Goal: Transaction & Acquisition: Obtain resource

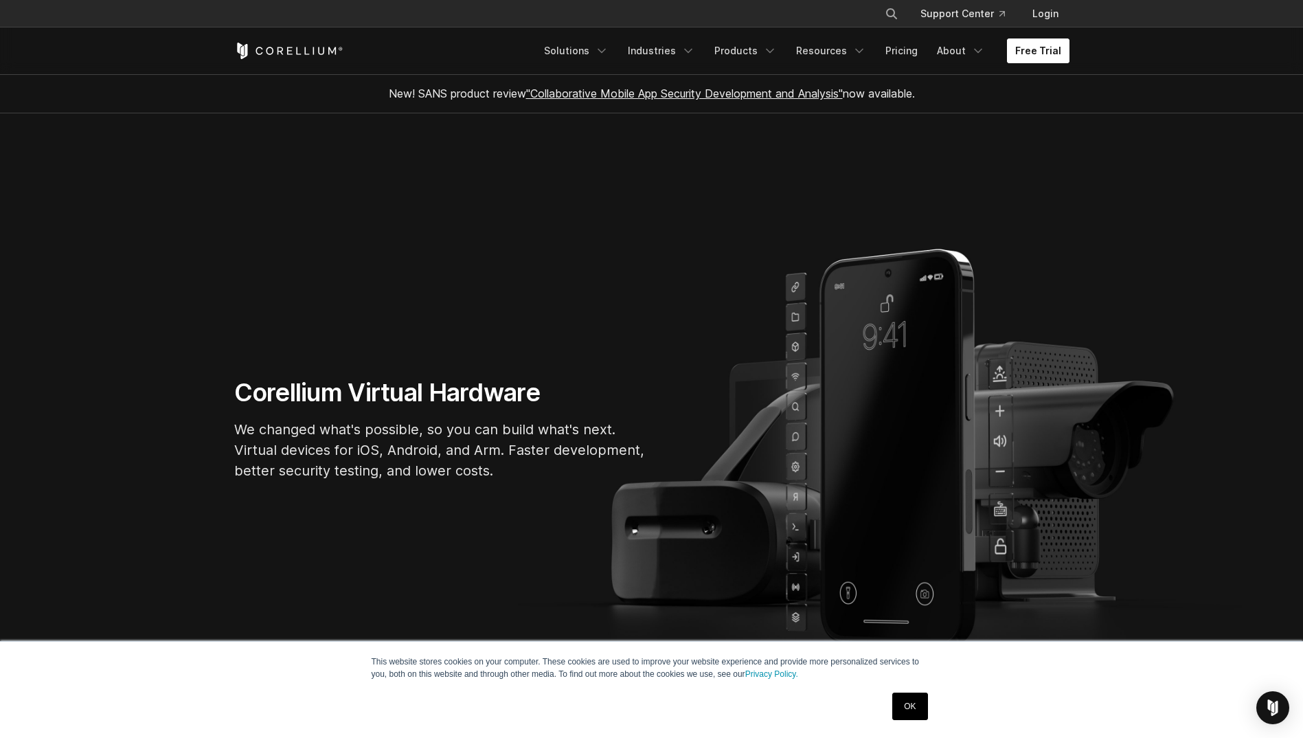
click at [1011, 49] on link "Free Trial" at bounding box center [1038, 50] width 62 height 25
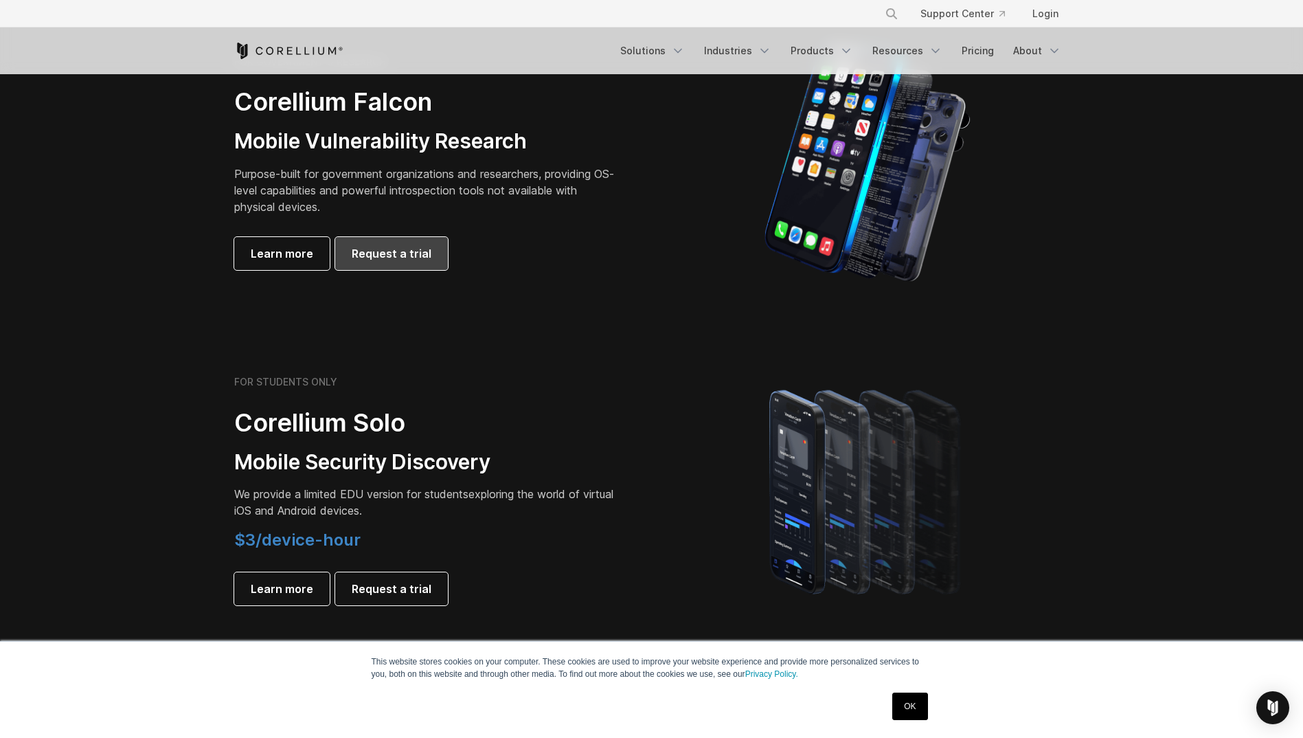
scroll to position [824, 0]
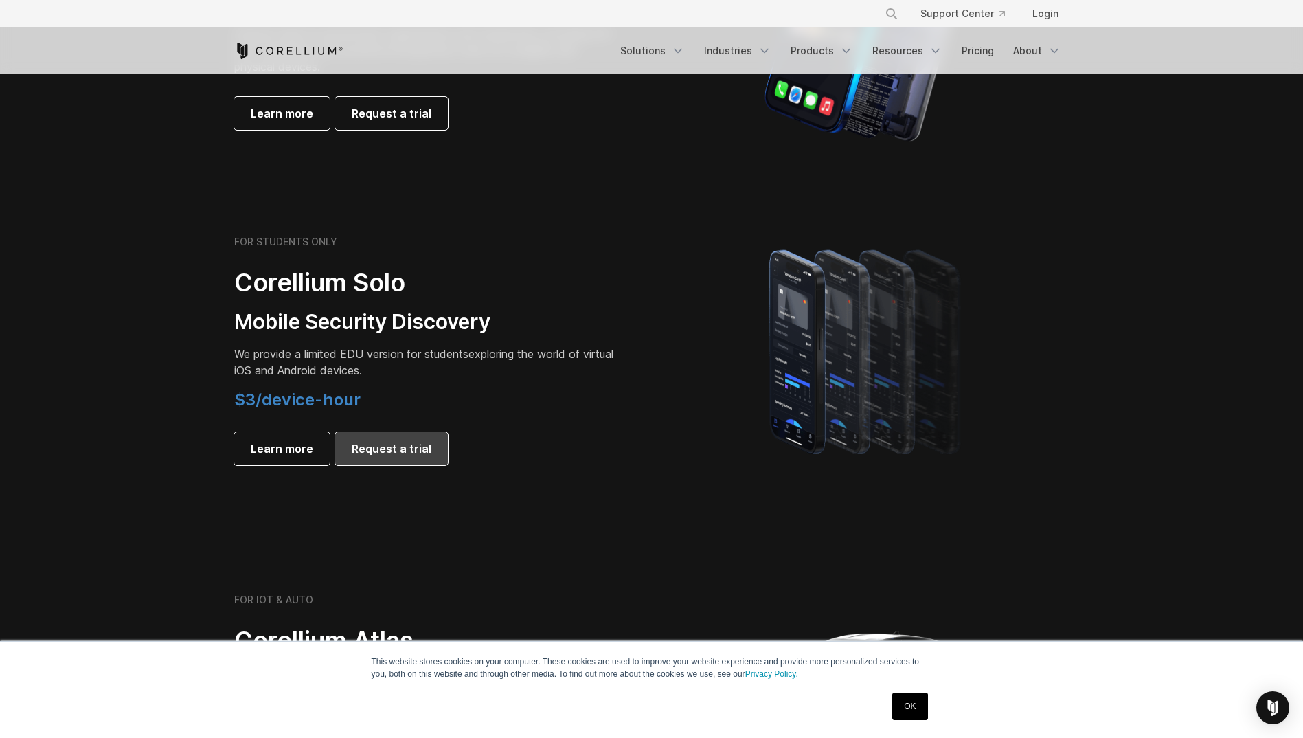
click at [402, 441] on span "Request a trial" at bounding box center [392, 448] width 80 height 16
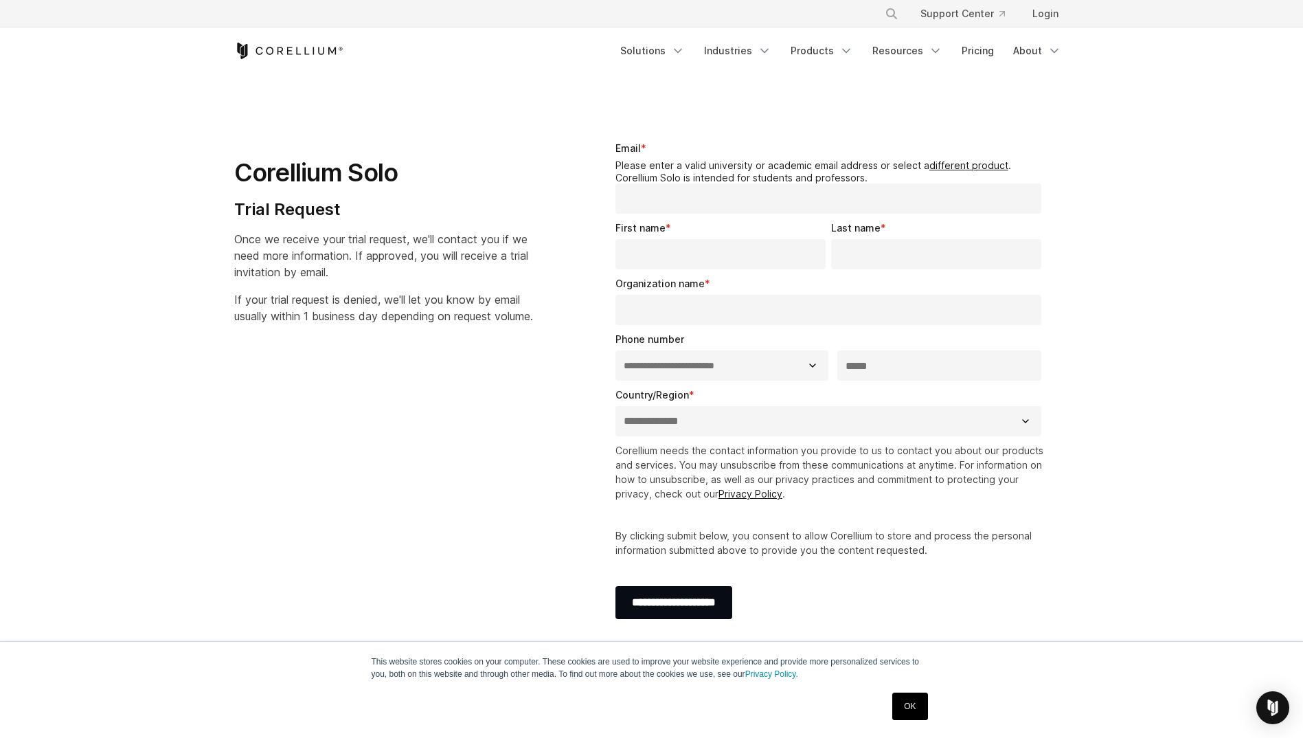
select select "**"
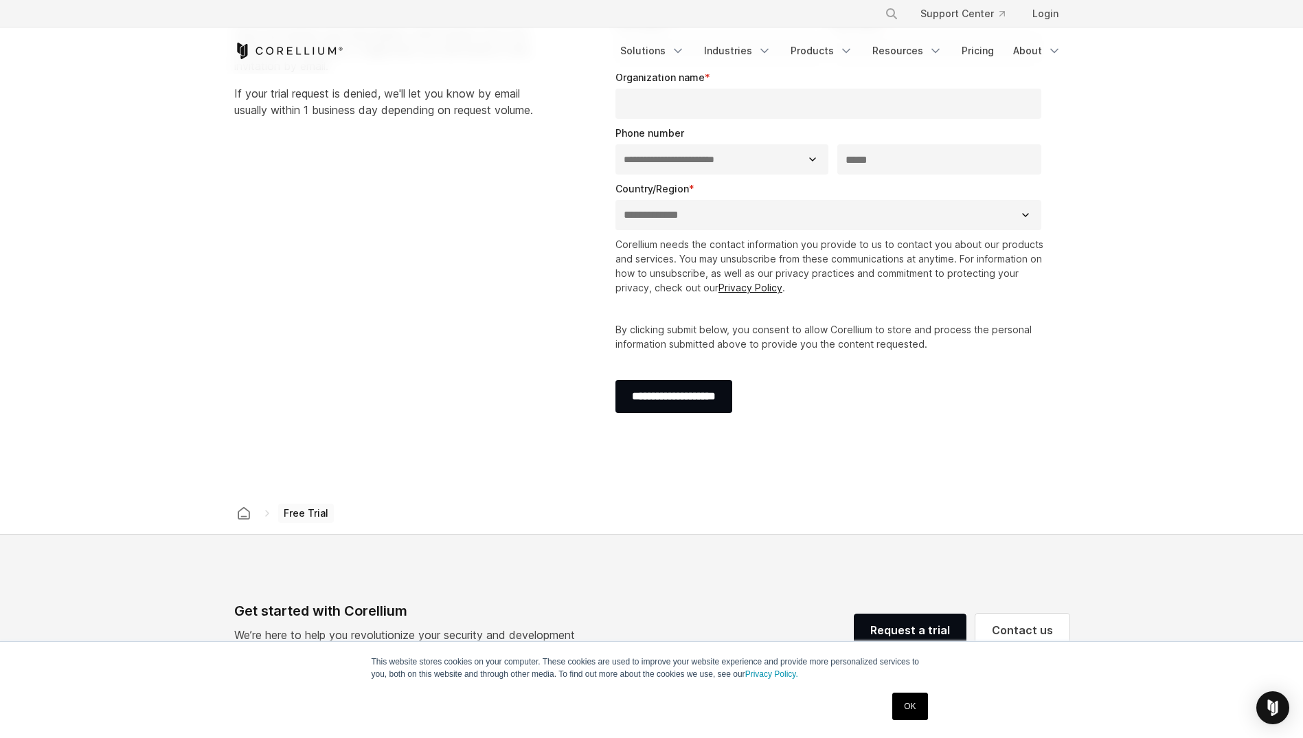
click at [643, 102] on input "Organization name *" at bounding box center [828, 104] width 426 height 30
click at [1041, 18] on link "Login" at bounding box center [1045, 13] width 48 height 25
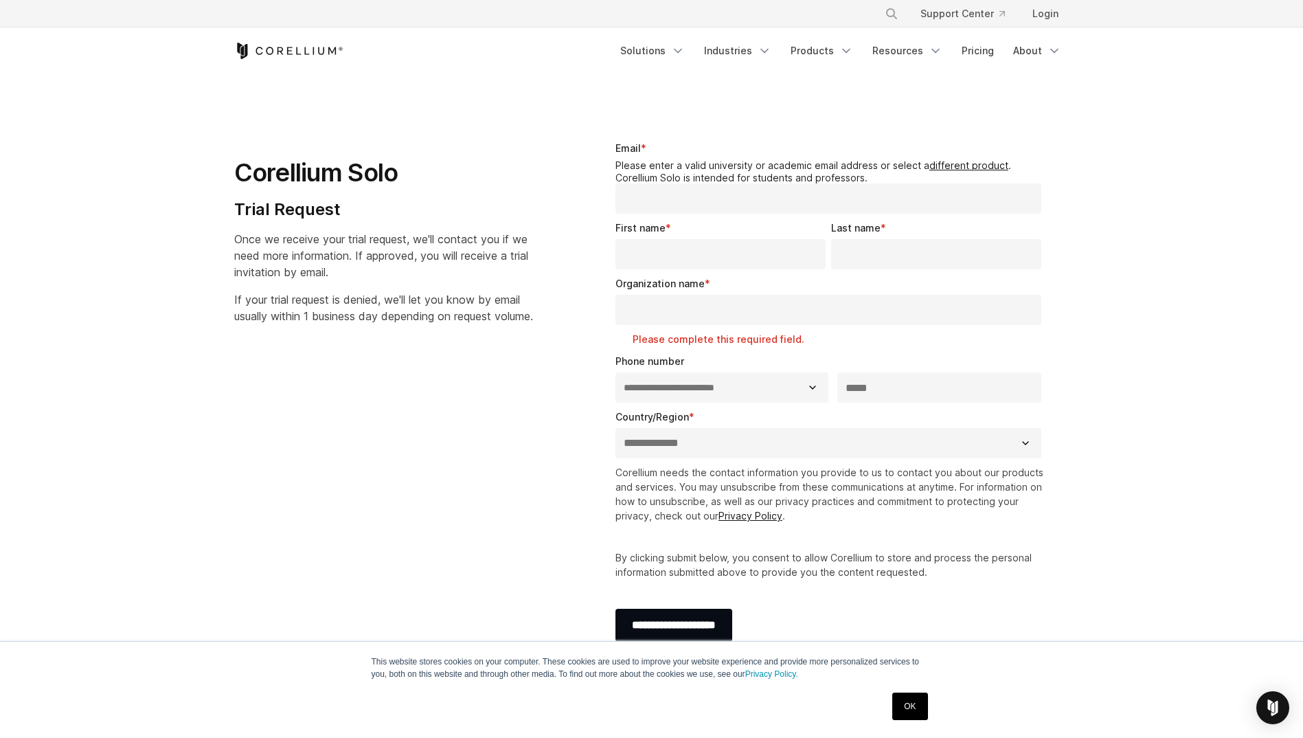
click at [273, 60] on div "Free Trial Solutions" at bounding box center [651, 50] width 835 height 47
click at [253, 56] on icon "Corellium Home" at bounding box center [288, 51] width 109 height 16
